Goal: Complete application form

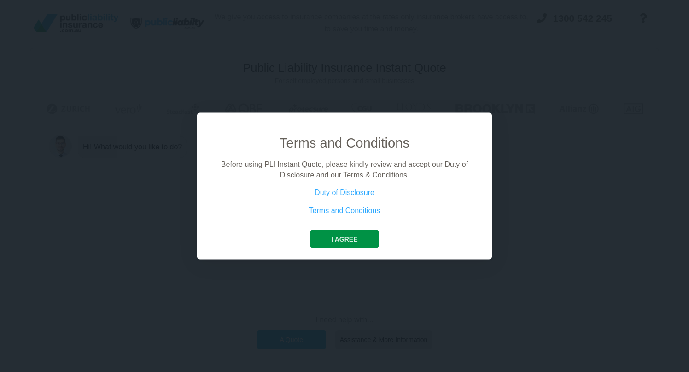
click at [345, 236] on button "I agree" at bounding box center [344, 239] width 69 height 18
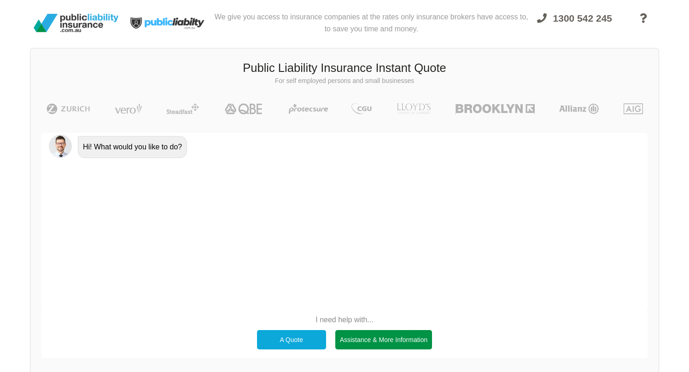
click at [383, 338] on div "Assistance & More Information" at bounding box center [383, 339] width 97 height 19
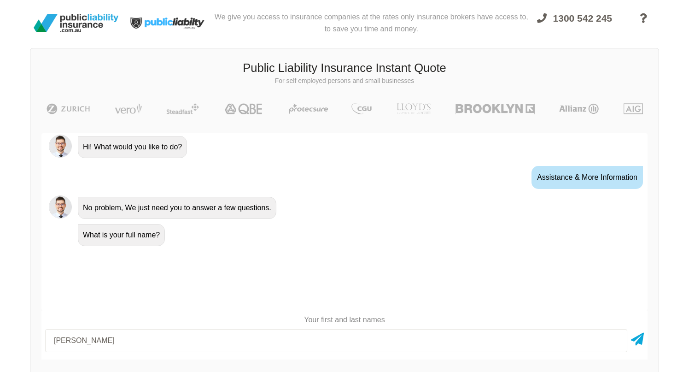
type input "[PERSON_NAME]"
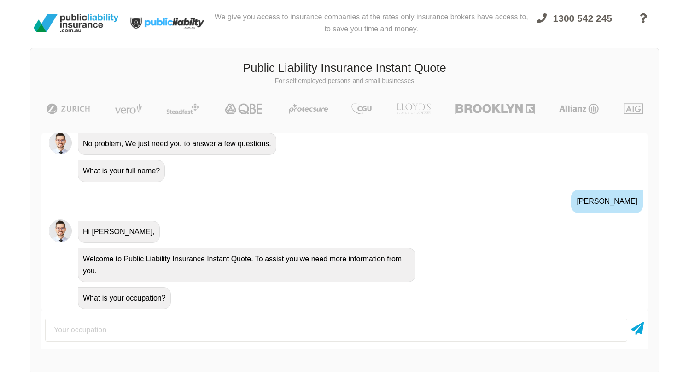
scroll to position [65, 0]
type input "Secretary Manager"
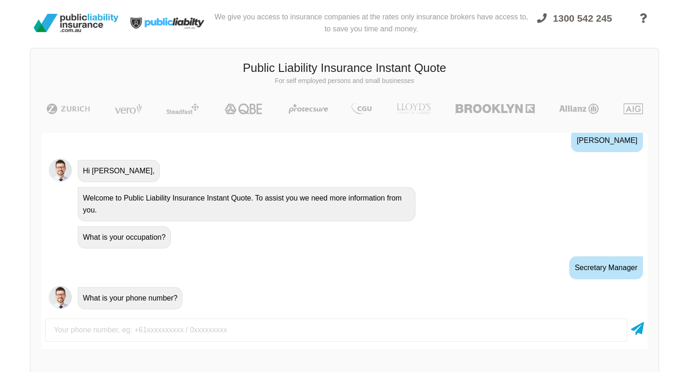
scroll to position [125, 0]
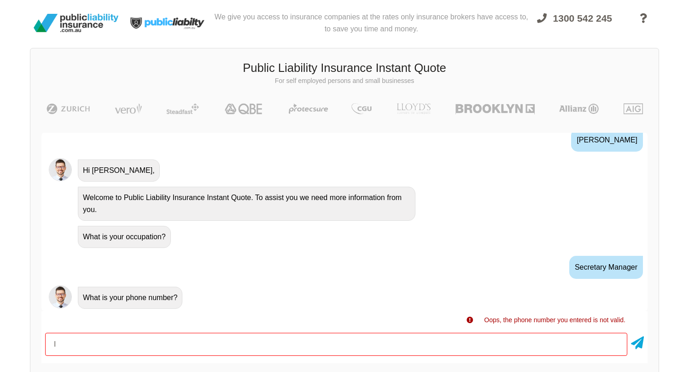
type input "I"
type input "0299792345"
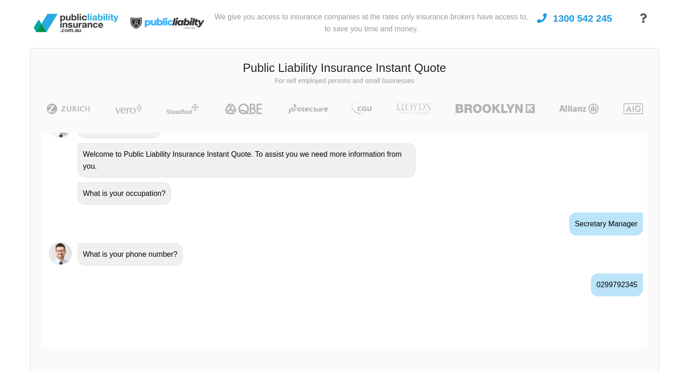
scroll to position [186, 0]
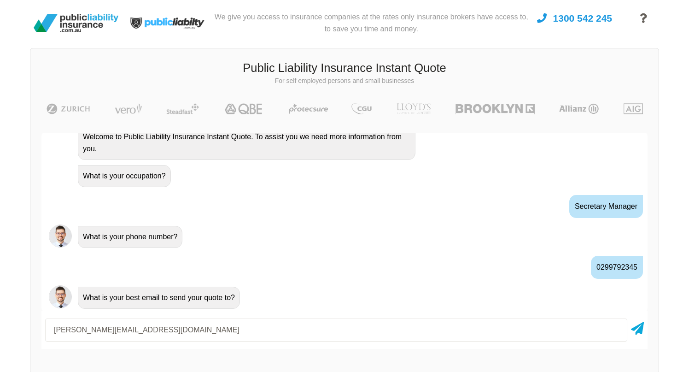
type input "[PERSON_NAME][EMAIL_ADDRESS][DOMAIN_NAME]"
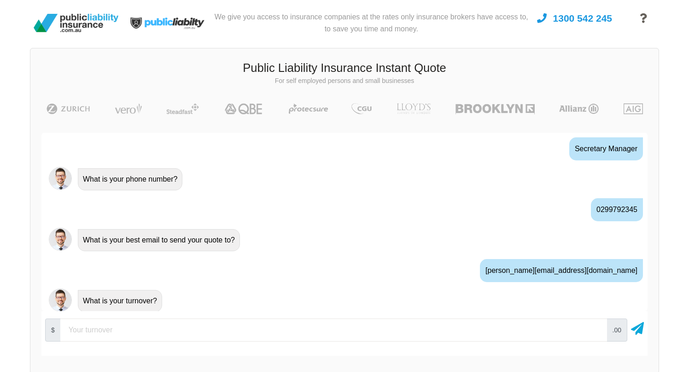
scroll to position [247, 0]
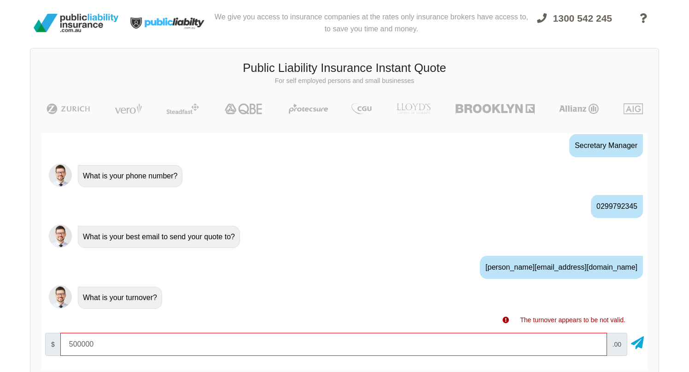
type input "500000"
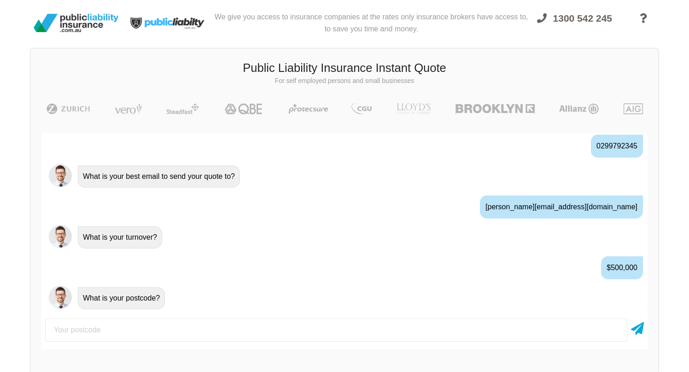
scroll to position [308, 0]
type input "2093"
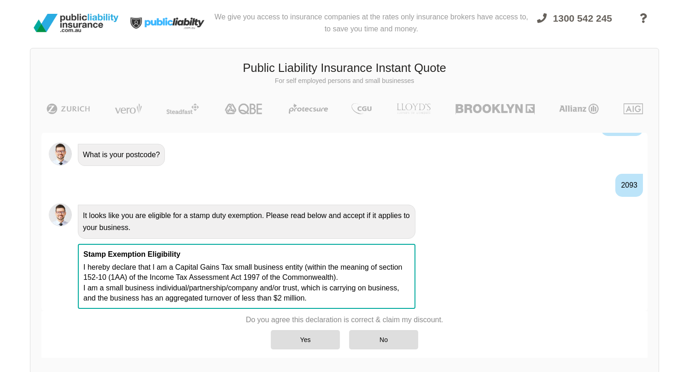
scroll to position [460, 0]
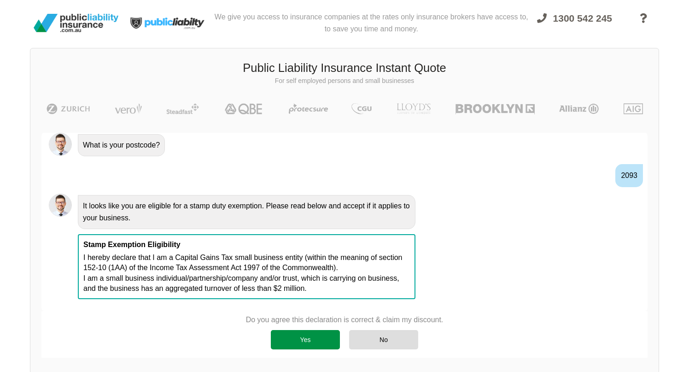
click at [304, 340] on div "Yes" at bounding box center [305, 339] width 69 height 19
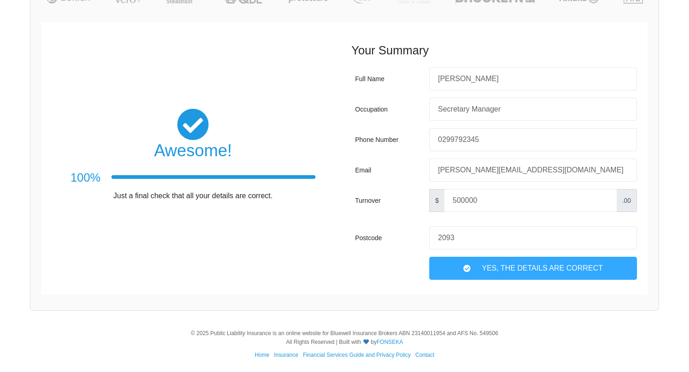
scroll to position [111, 0]
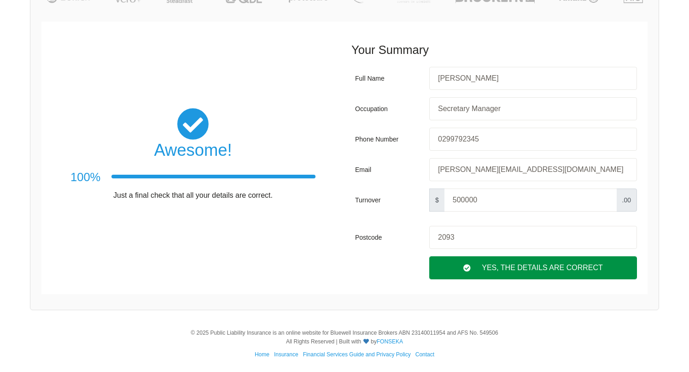
click at [498, 266] on div "Yes, The Details are correct" at bounding box center [533, 267] width 208 height 23
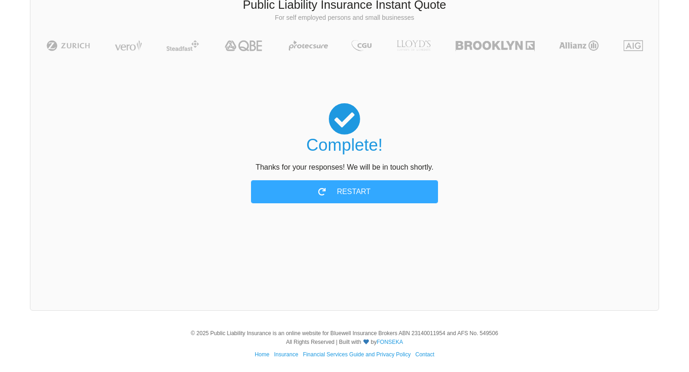
scroll to position [0, 0]
